Goal: Check status: Check status

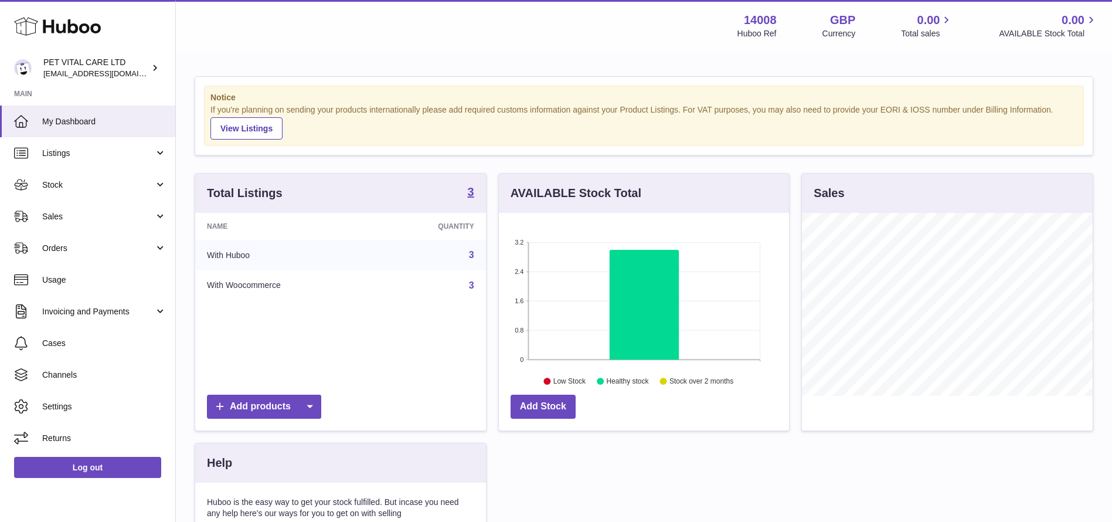
scroll to position [183, 290]
click at [91, 218] on span "Sales" at bounding box center [98, 216] width 112 height 11
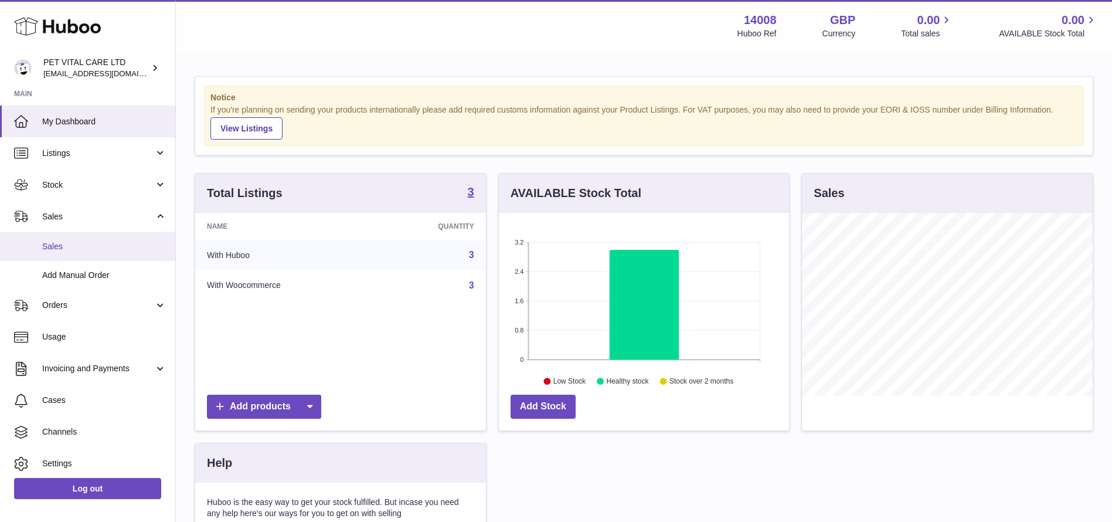
click at [69, 236] on link "Sales" at bounding box center [87, 246] width 175 height 29
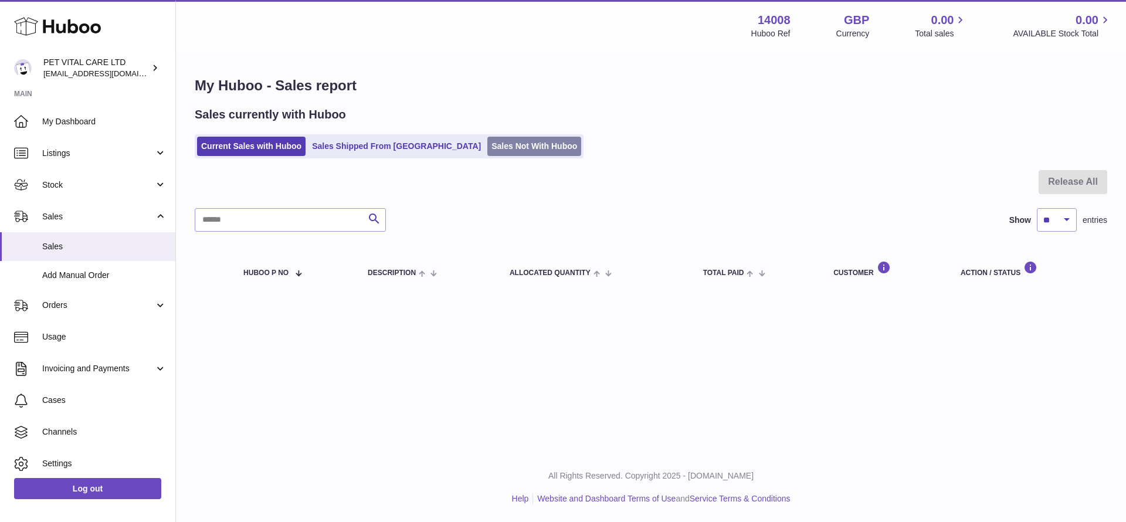
click at [487, 141] on link "Sales Not With Huboo" at bounding box center [534, 146] width 94 height 19
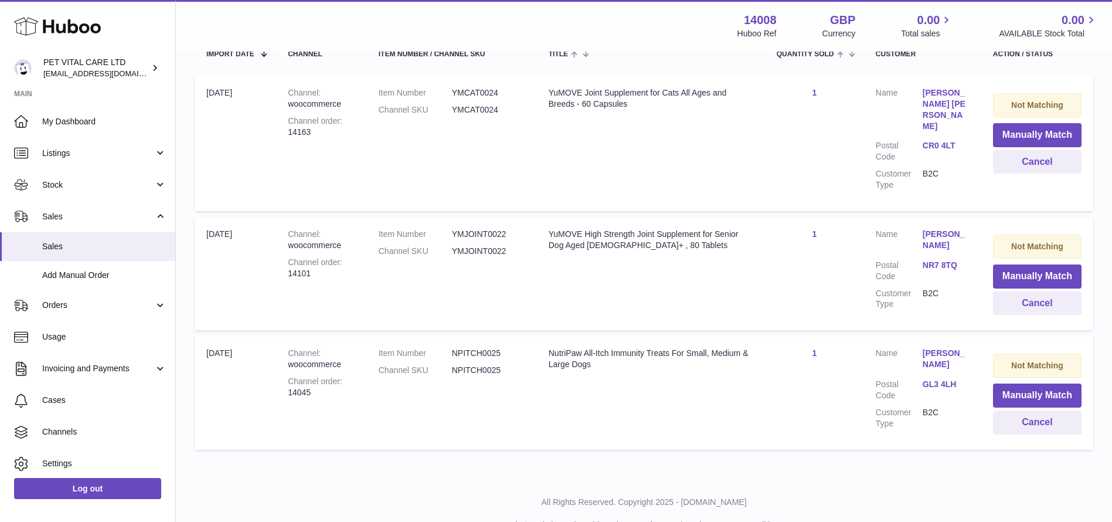
scroll to position [242, 0]
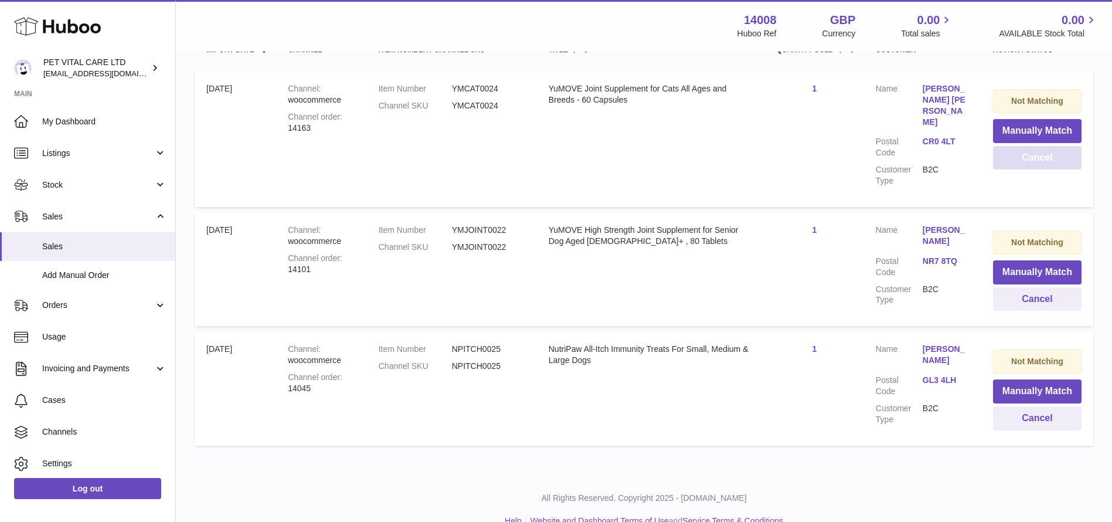
click at [1014, 158] on button "Cancel" at bounding box center [1037, 158] width 89 height 24
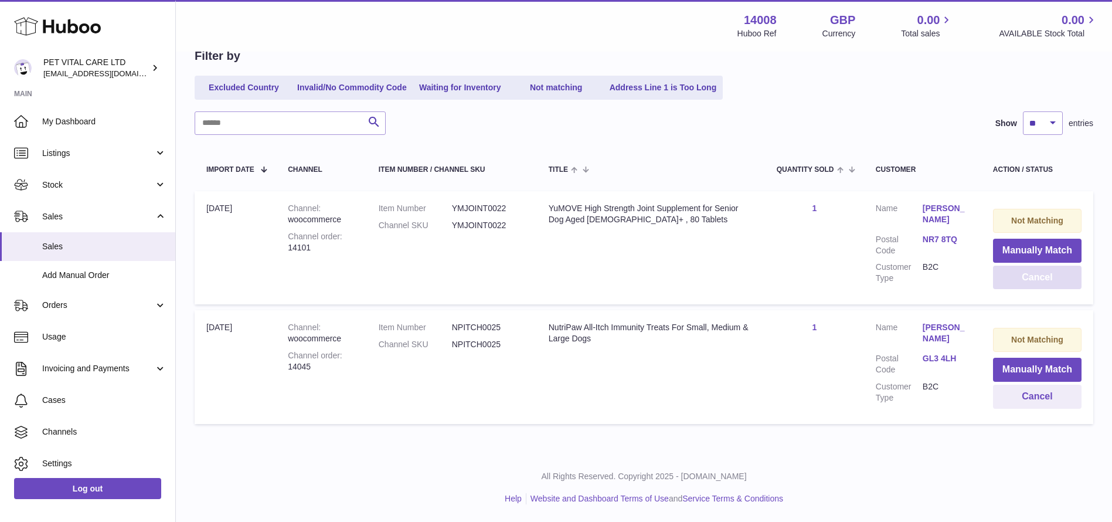
scroll to position [122, 0]
click at [1022, 279] on button "Cancel" at bounding box center [1037, 278] width 89 height 24
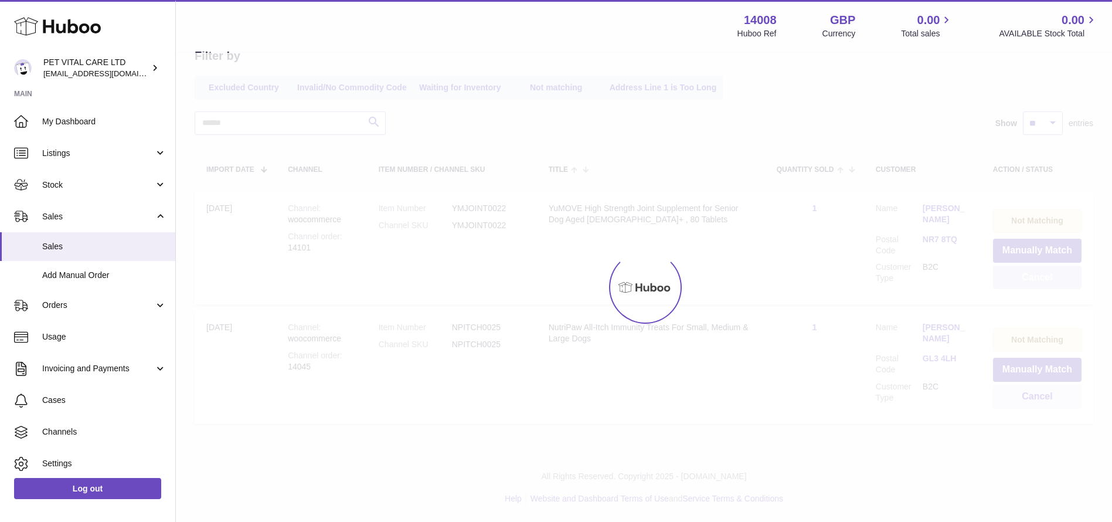
scroll to position [3, 0]
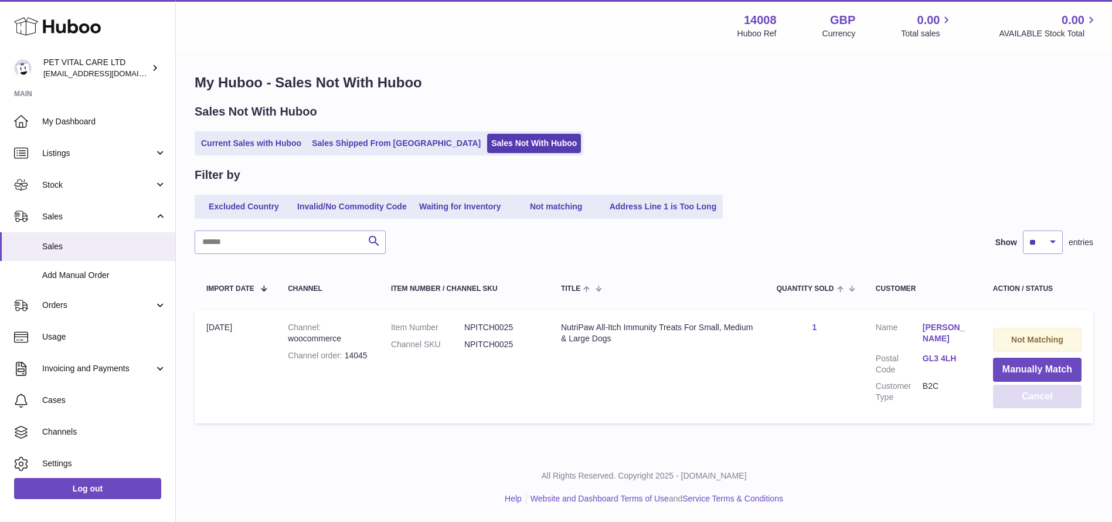
click at [1041, 399] on button "Cancel" at bounding box center [1037, 397] width 89 height 24
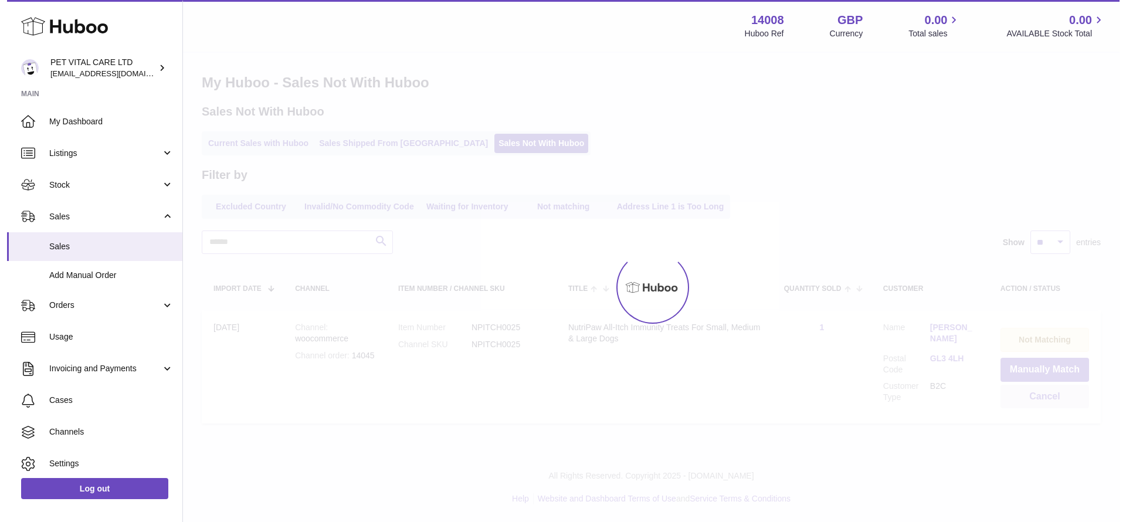
scroll to position [0, 0]
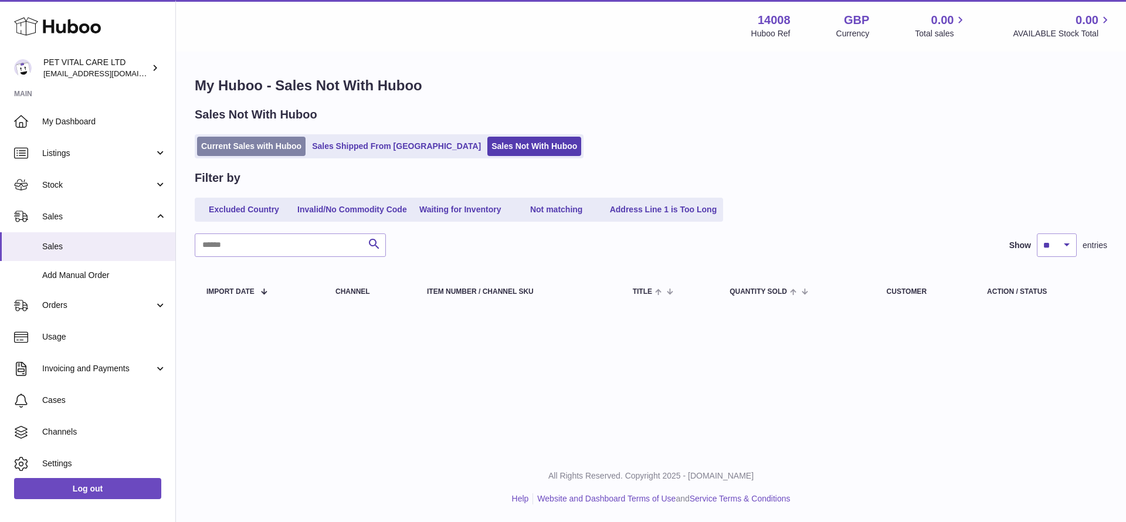
click at [262, 147] on link "Current Sales with Huboo" at bounding box center [251, 146] width 108 height 19
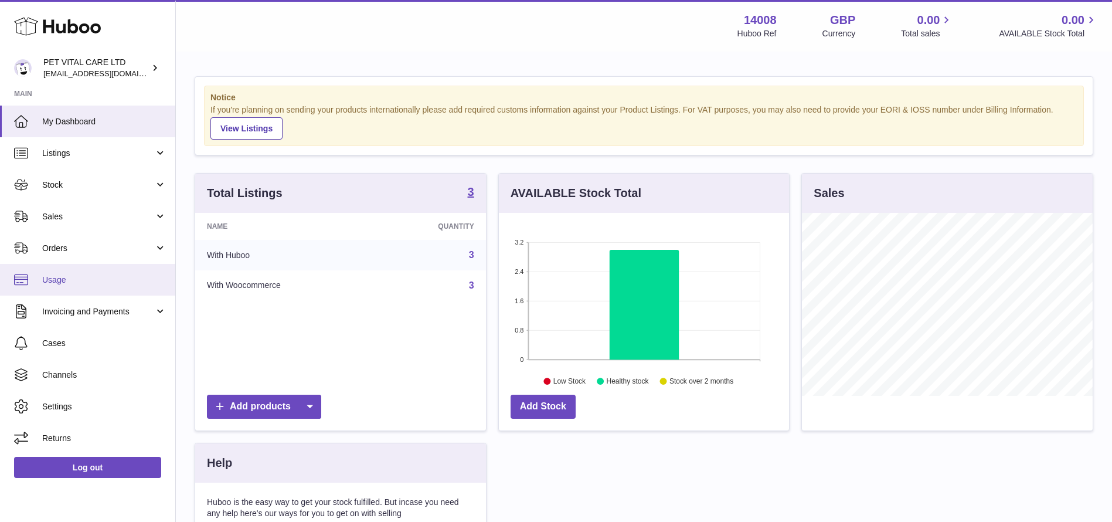
scroll to position [183, 290]
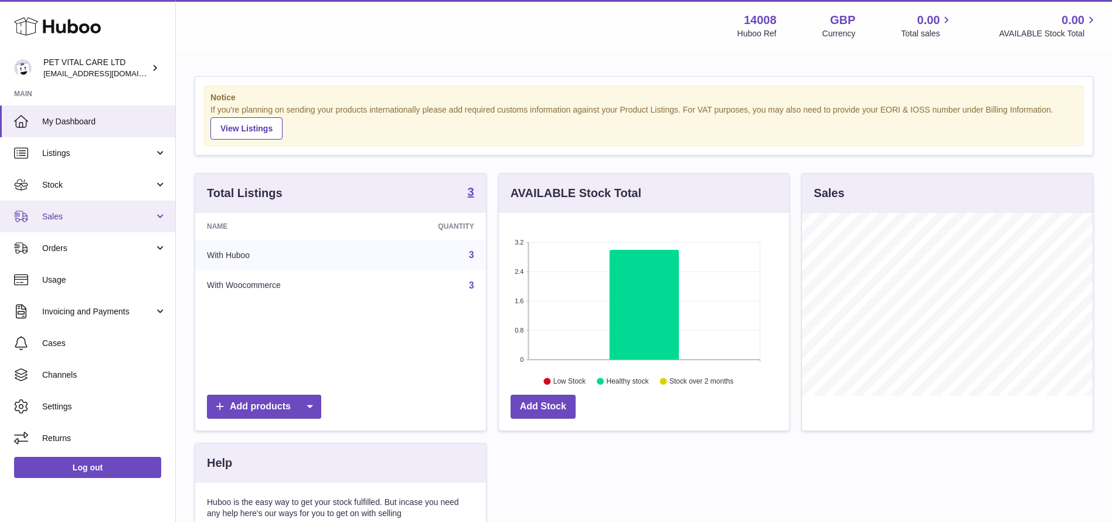
click at [75, 220] on span "Sales" at bounding box center [98, 216] width 112 height 11
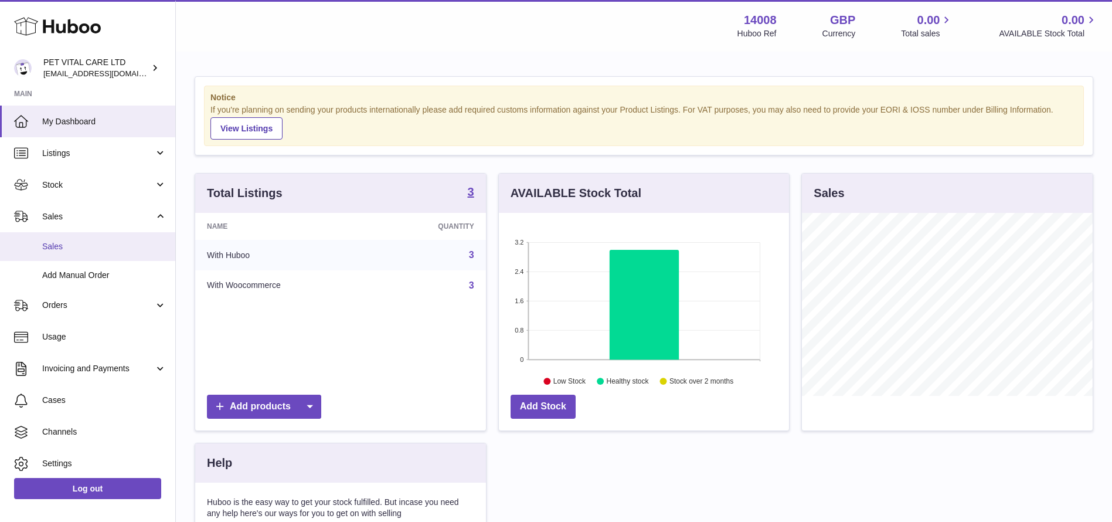
click at [62, 241] on span "Sales" at bounding box center [104, 246] width 124 height 11
